Goal: Obtain resource: Download file/media

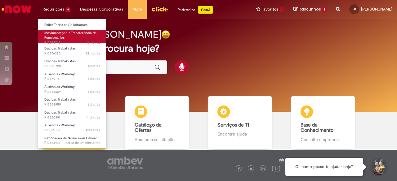
click at [69, 33] on span "Movimentação / Transferência de Funcionários" at bounding box center [70, 36] width 52 height 10
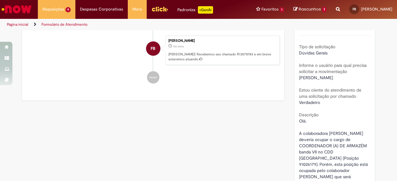
scroll to position [62, 0]
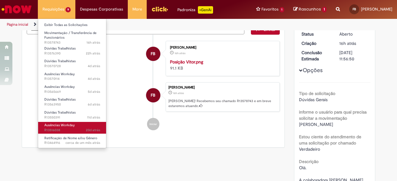
click at [73, 124] on span "Ausências Workday" at bounding box center [59, 125] width 30 height 5
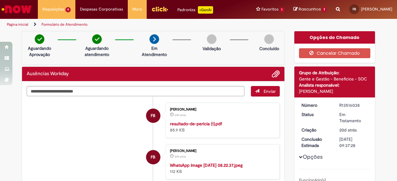
click at [102, 129] on li "FB Fernanda Caroline Brito 20h atrás 20 horas atrás resultado-de-pericia (1).pd…" at bounding box center [153, 120] width 253 height 35
click at [269, 69] on div "Ausências Workday" at bounding box center [153, 74] width 262 height 15
click at [273, 72] on span "Adicionar anexos" at bounding box center [275, 74] width 7 height 7
click at [257, 128] on div "declaracao-de-beneficio.pdf 398 KB" at bounding box center [221, 127] width 103 height 12
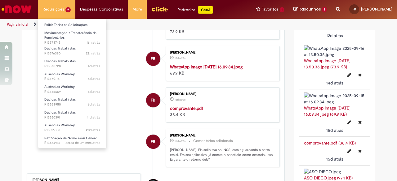
scroll to position [496, 0]
